Goal: Information Seeking & Learning: Find specific page/section

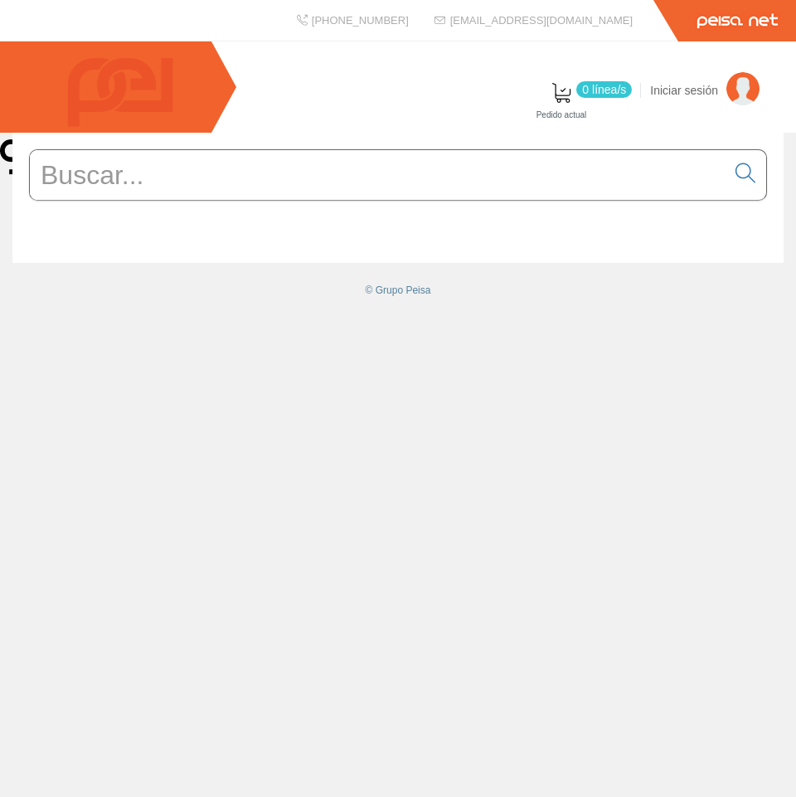
click at [619, 440] on div "© Grupo Peisa" at bounding box center [398, 465] width 796 height 664
click at [586, 310] on div "© Grupo Peisa" at bounding box center [398, 222] width 796 height 178
click at [160, 528] on div "© Grupo Peisa" at bounding box center [398, 465] width 796 height 664
click at [504, 413] on div "© Grupo Peisa" at bounding box center [398, 465] width 796 height 664
click at [341, 528] on div "© Grupo Peisa" at bounding box center [398, 465] width 796 height 664
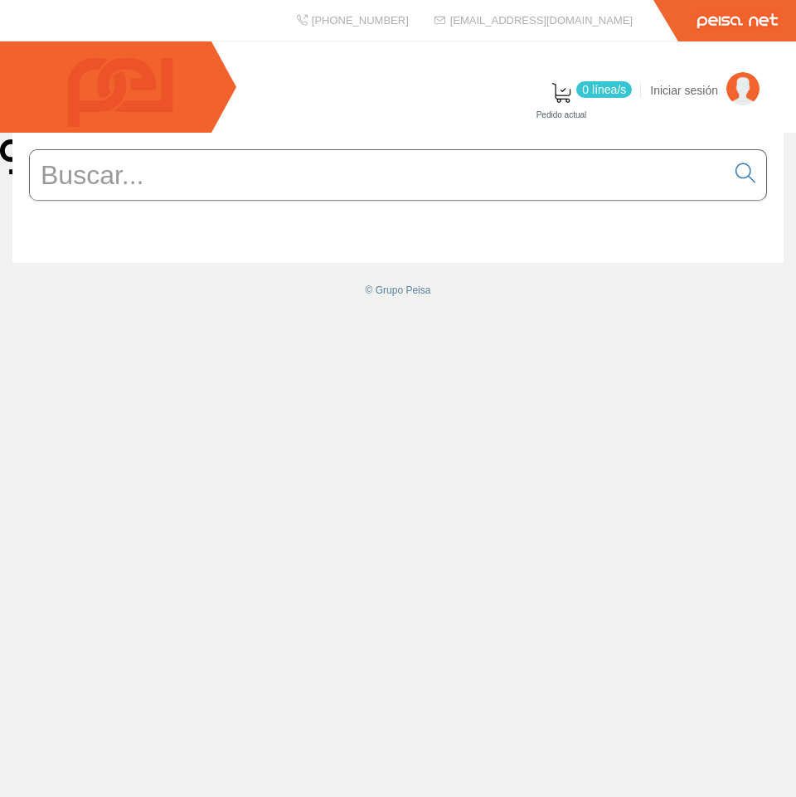
drag, startPoint x: 240, startPoint y: 469, endPoint x: 731, endPoint y: 147, distance: 587.2
click at [241, 465] on div "© Grupo Peisa" at bounding box center [398, 465] width 796 height 664
click at [314, 559] on div "© Grupo Peisa" at bounding box center [398, 465] width 796 height 664
click at [350, 581] on div "© Grupo Peisa" at bounding box center [398, 465] width 796 height 664
click at [275, 458] on div "© Grupo Peisa" at bounding box center [398, 465] width 796 height 664
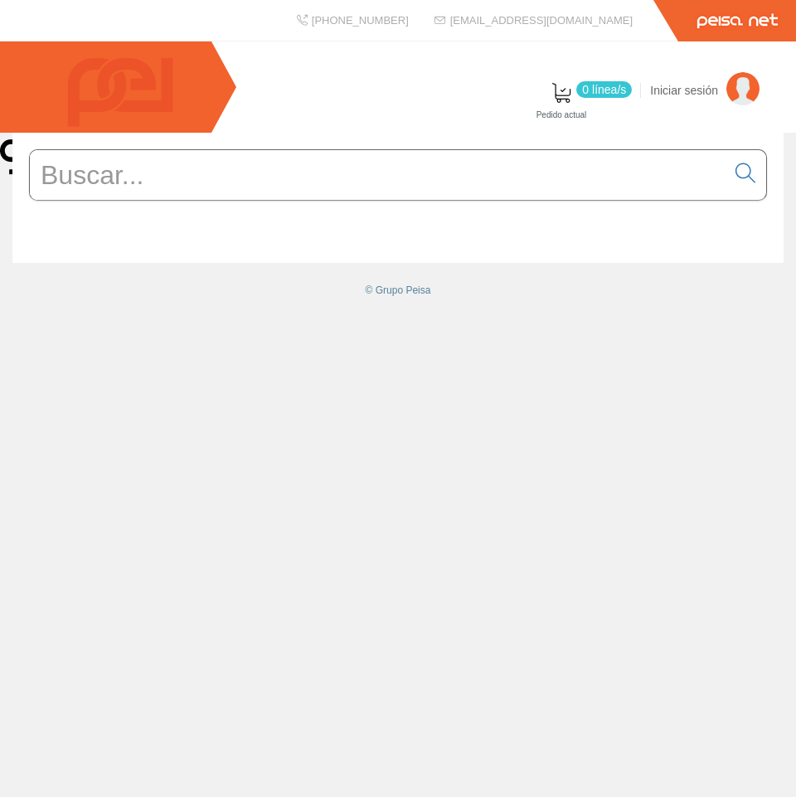
drag, startPoint x: 375, startPoint y: 429, endPoint x: 501, endPoint y: 221, distance: 243.4
click at [376, 425] on div "© Grupo Peisa" at bounding box center [398, 465] width 796 height 664
drag, startPoint x: 682, startPoint y: 92, endPoint x: 733, endPoint y: 293, distance: 207.2
click at [733, 263] on div at bounding box center [397, 198] width 771 height 130
click at [322, 574] on div "© Grupo Peisa" at bounding box center [398, 465] width 796 height 664
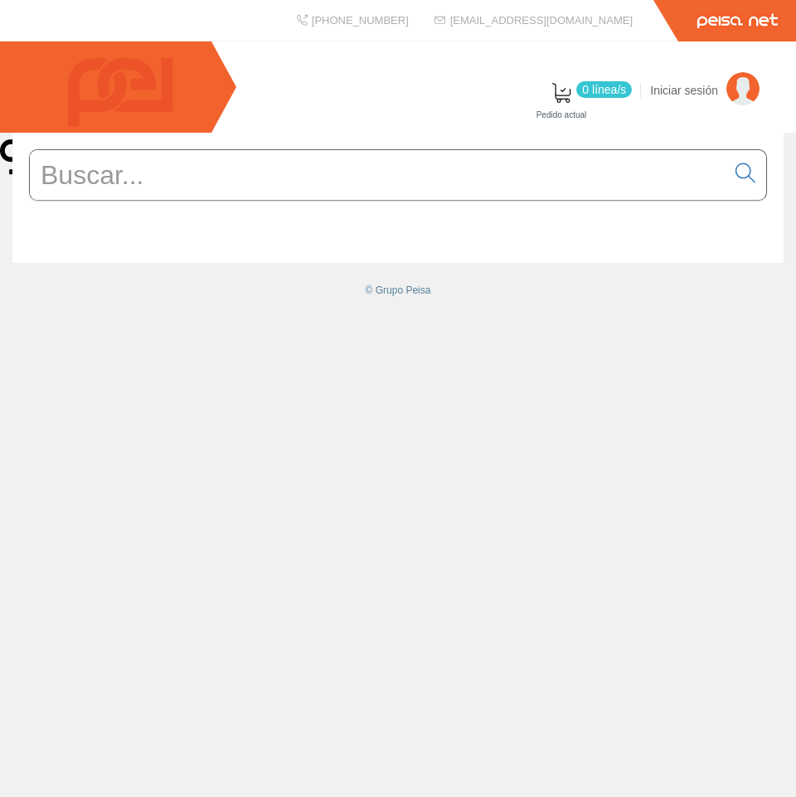
click at [297, 584] on div "© Grupo Peisa" at bounding box center [398, 465] width 796 height 664
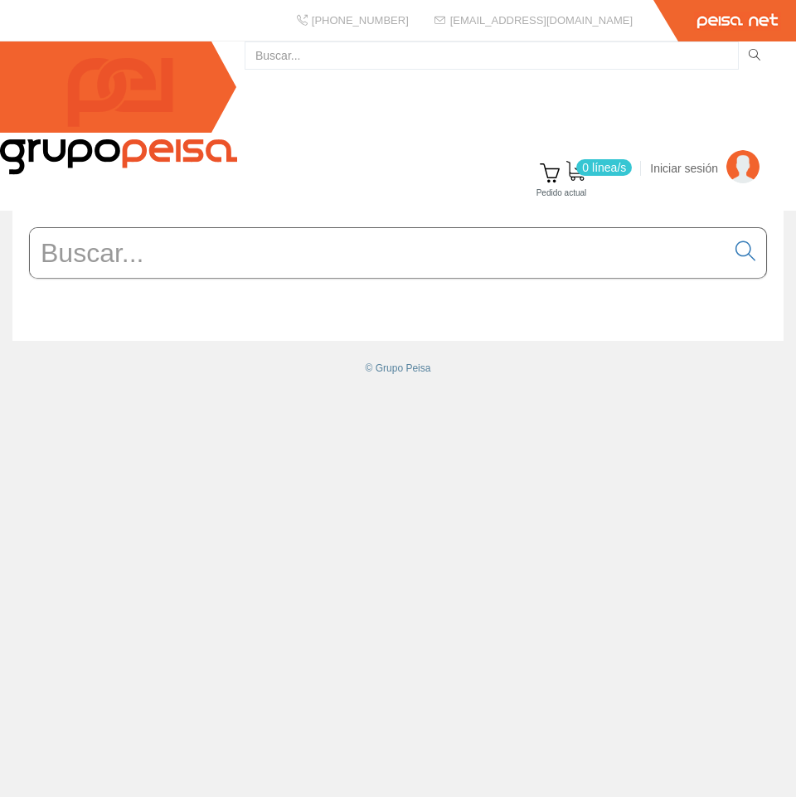
click at [749, 61] on icon at bounding box center [755, 55] width 12 height 12
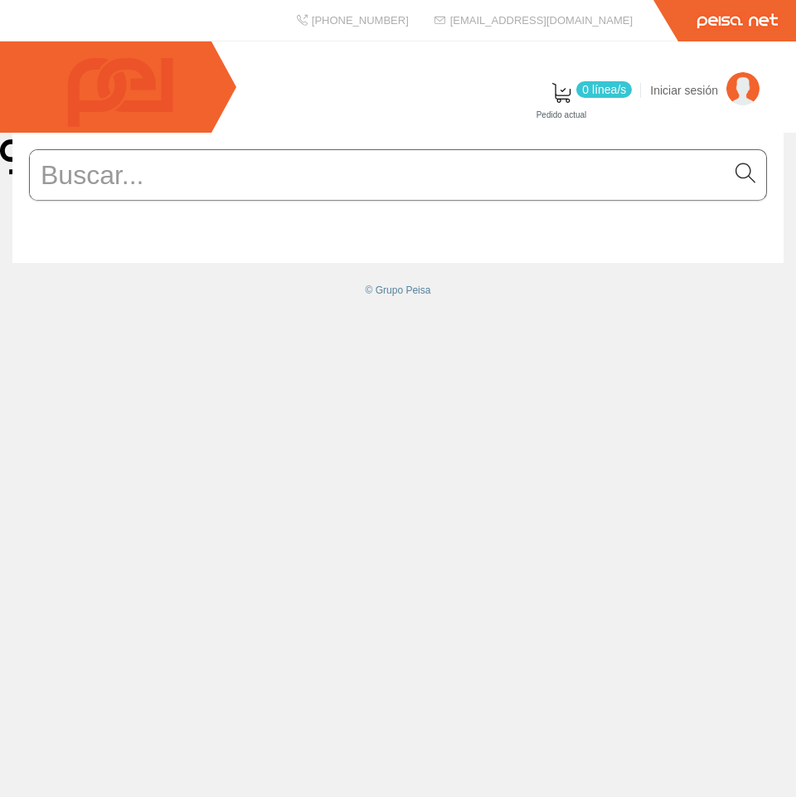
click at [745, 179] on icon at bounding box center [746, 174] width 20 height 12
click at [280, 200] on input "text" at bounding box center [378, 175] width 696 height 50
click at [353, 130] on div "0 línea/[GEOGRAPHIC_DATA] actual Iniciar sesión" at bounding box center [398, 86] width 796 height 91
drag, startPoint x: 178, startPoint y: 344, endPoint x: 98, endPoint y: 193, distance: 170.7
click at [177, 341] on div "© Grupo Peisa" at bounding box center [398, 465] width 796 height 664
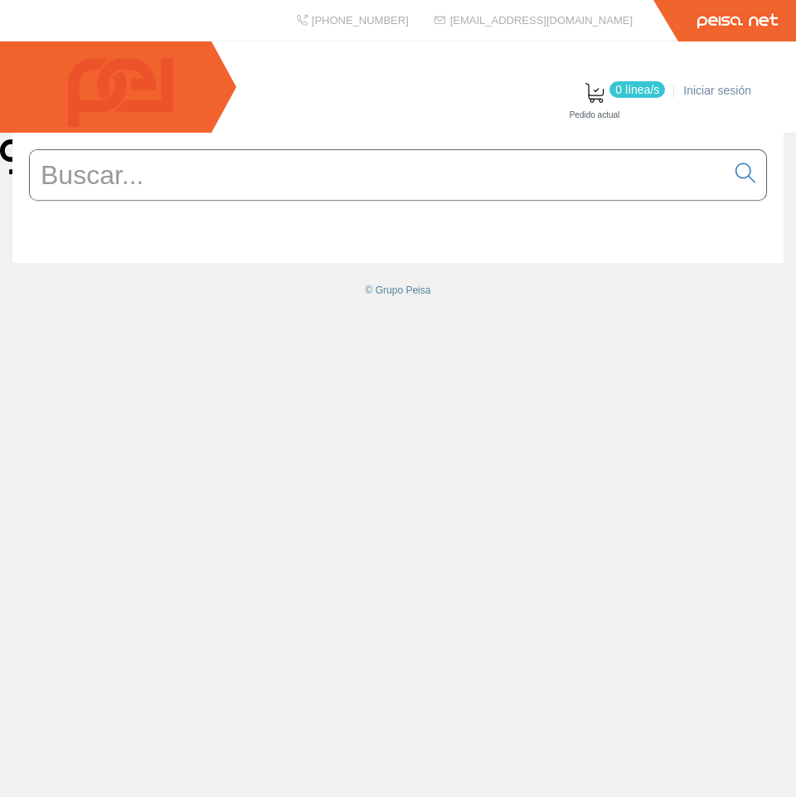
click at [704, 91] on li "Iniciar sesión" at bounding box center [721, 101] width 84 height 64
click at [260, 405] on div "© Grupo Peisa" at bounding box center [398, 465] width 796 height 664
click at [207, 473] on div "© Grupo Peisa" at bounding box center [398, 465] width 796 height 664
click at [151, 251] on form at bounding box center [398, 199] width 738 height 101
click at [211, 496] on div "© Grupo Peisa" at bounding box center [398, 465] width 796 height 664
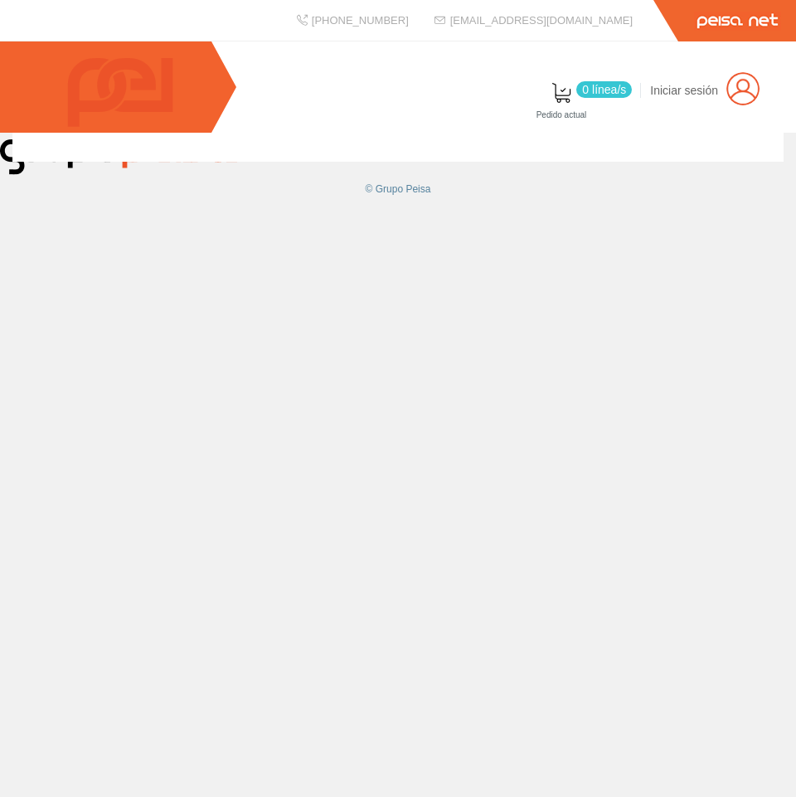
drag, startPoint x: 235, startPoint y: 337, endPoint x: 231, endPoint y: 324, distance: 13.7
click at [235, 337] on div "© Grupo Peisa" at bounding box center [398, 465] width 796 height 664
